Goal: Task Accomplishment & Management: Manage account settings

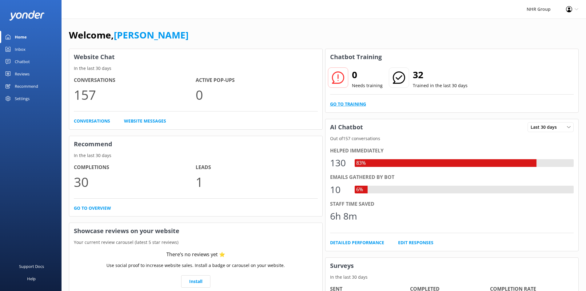
click at [339, 104] on link "Go to Training" at bounding box center [348, 104] width 36 height 7
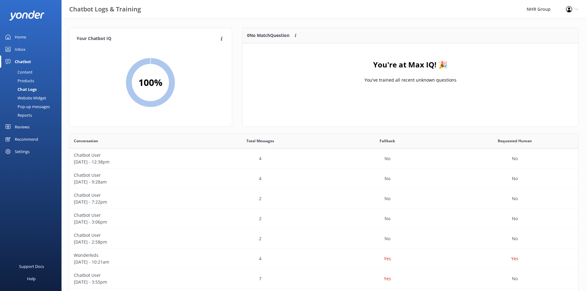
scroll to position [211, 504]
click at [20, 70] on div "Content" at bounding box center [18, 72] width 29 height 9
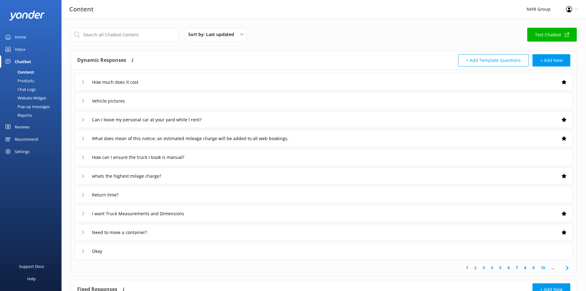
click at [432, 102] on div "Vehicle pictures" at bounding box center [324, 100] width 498 height 17
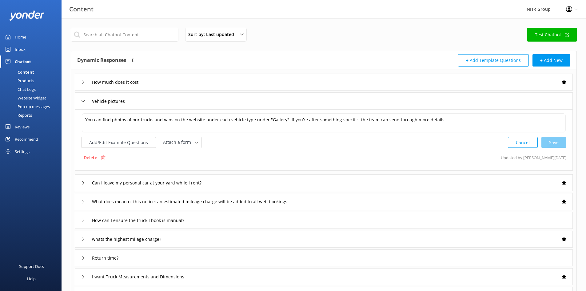
click at [431, 102] on div "Vehicle pictures" at bounding box center [324, 100] width 498 height 17
